Goal: Navigation & Orientation: Go to known website

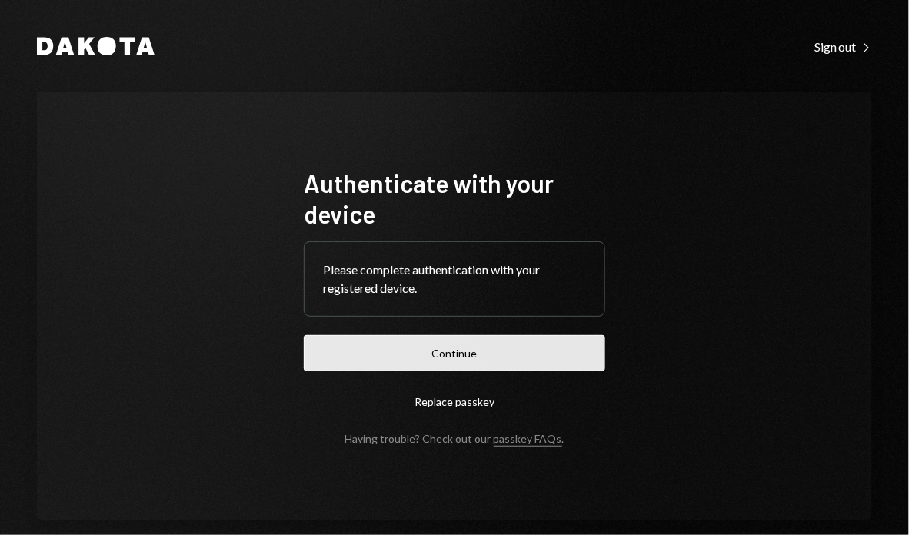
click at [592, 368] on button "Continue" at bounding box center [454, 353] width 301 height 36
click at [501, 367] on button "Continue" at bounding box center [454, 353] width 301 height 36
